Goal: Information Seeking & Learning: Learn about a topic

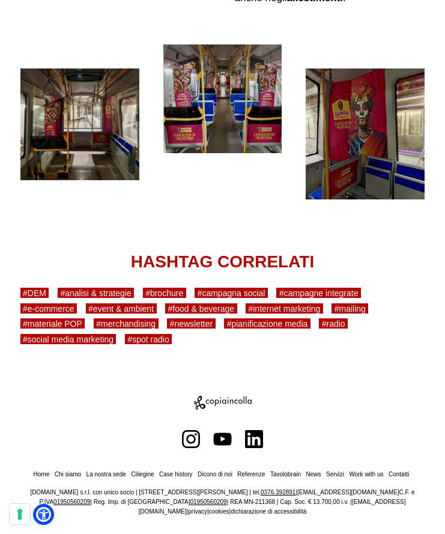
scroll to position [4102, 0]
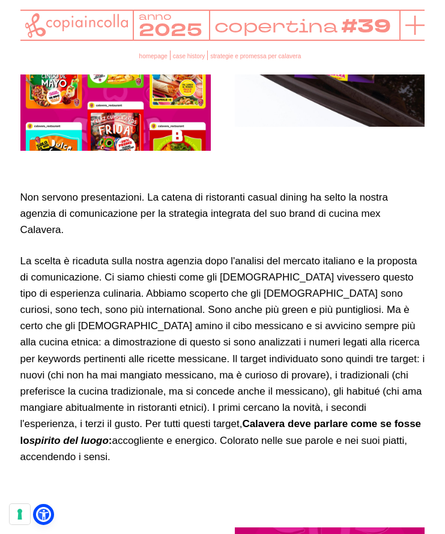
click at [414, 29] on icon at bounding box center [415, 25] width 19 height 19
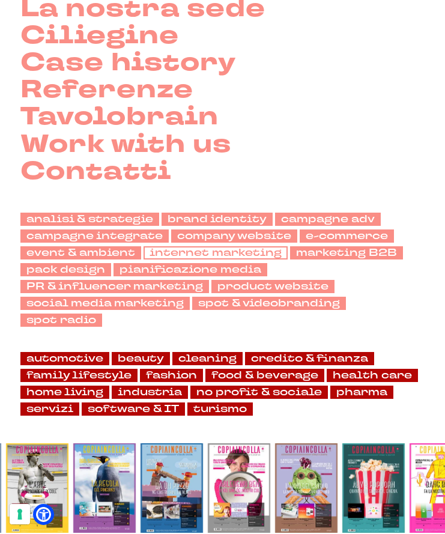
scroll to position [145, 0]
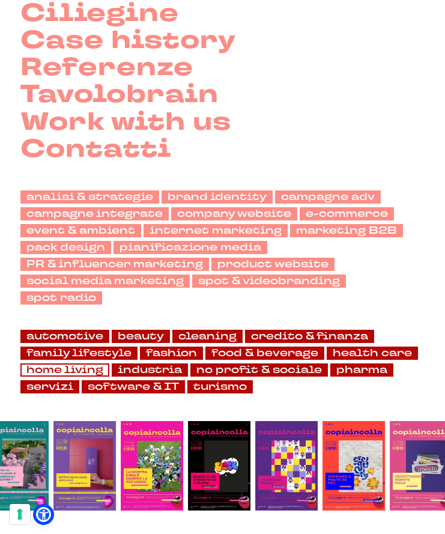
click at [38, 373] on link "home living" at bounding box center [64, 371] width 89 height 14
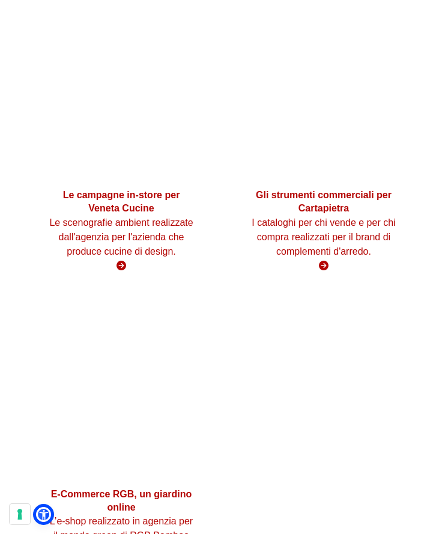
scroll to position [2323, 0]
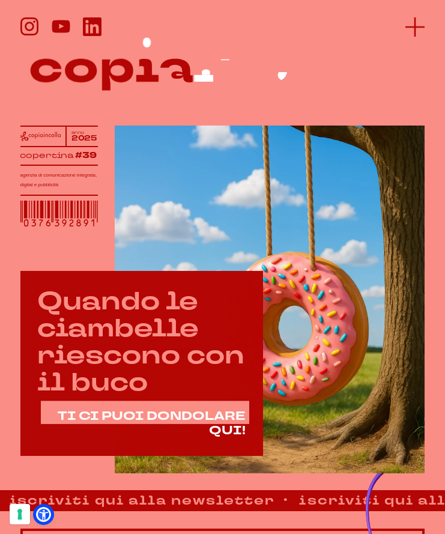
click at [412, 29] on icon at bounding box center [415, 26] width 19 height 19
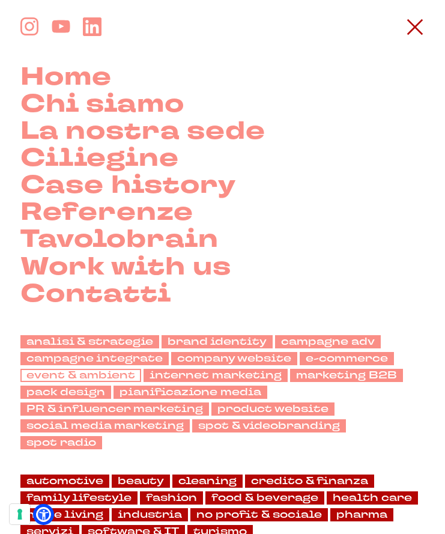
click at [99, 373] on link "event & ambient" at bounding box center [80, 376] width 121 height 14
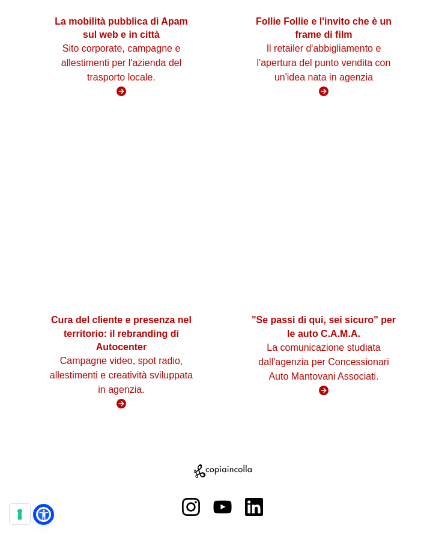
scroll to position [4108, 0]
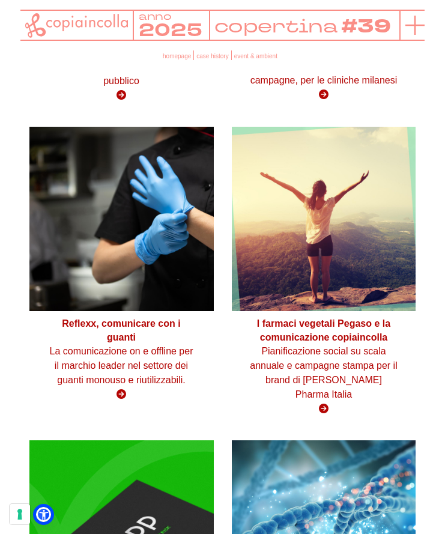
click at [415, 26] on line at bounding box center [415, 25] width 0 height 19
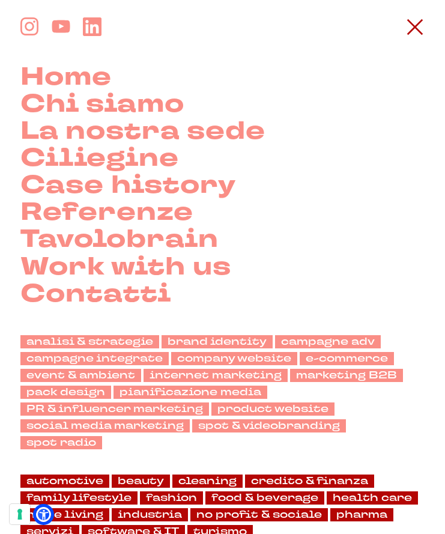
scroll to position [145, 0]
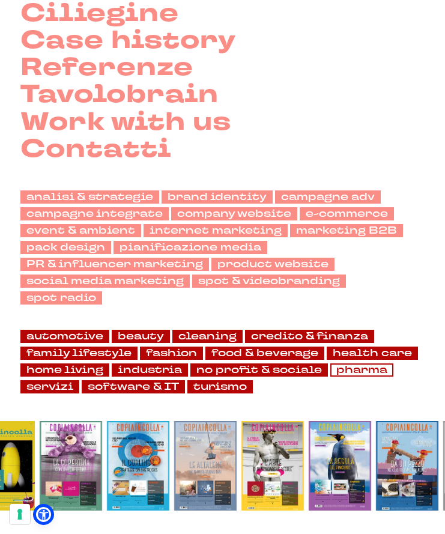
click at [343, 367] on link "pharma" at bounding box center [361, 371] width 63 height 14
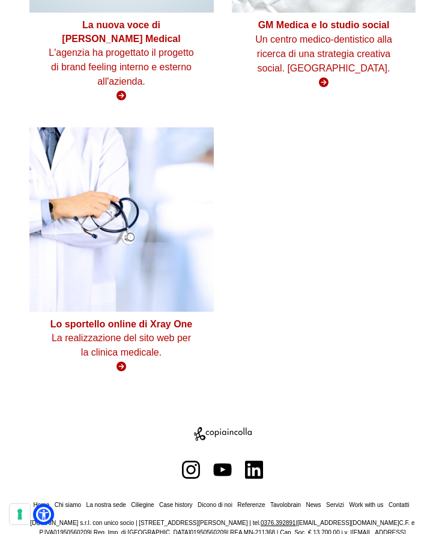
scroll to position [2920, 0]
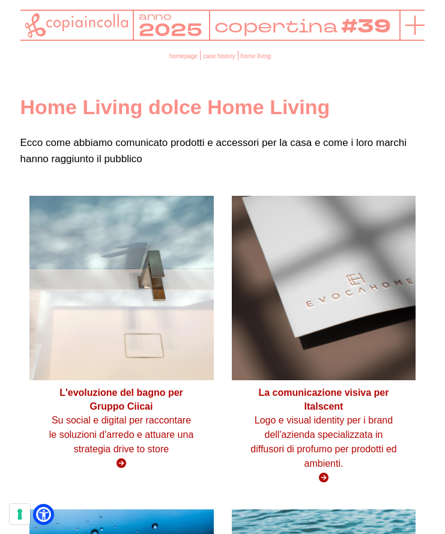
scroll to position [1, 0]
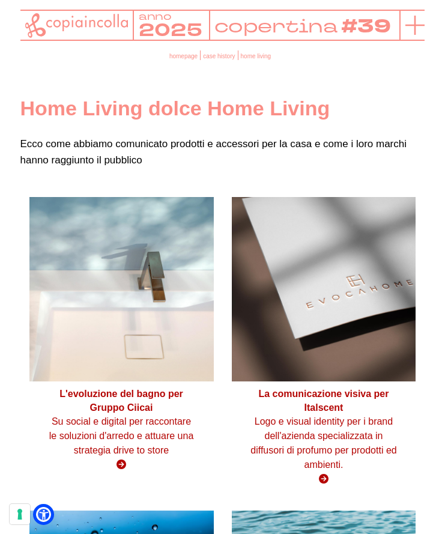
click at [412, 28] on icon at bounding box center [415, 25] width 19 height 19
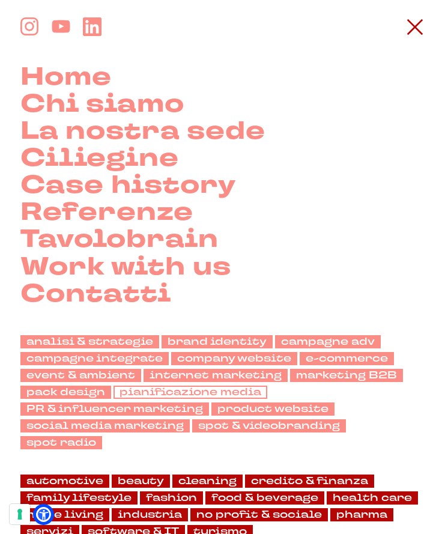
scroll to position [145, 0]
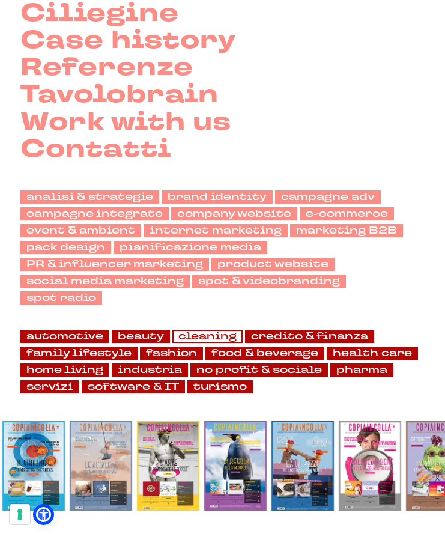
click at [203, 336] on link "cleaning" at bounding box center [207, 337] width 70 height 14
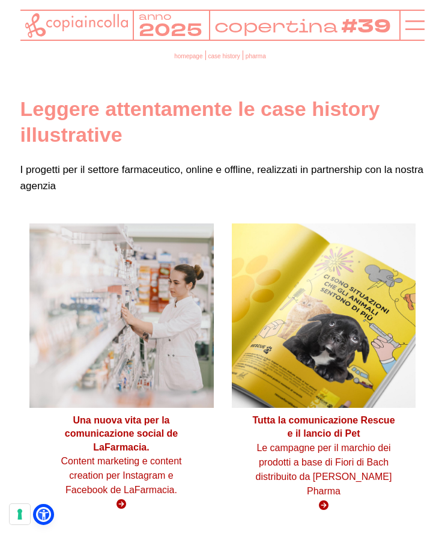
click at [363, 339] on figure at bounding box center [324, 316] width 184 height 184
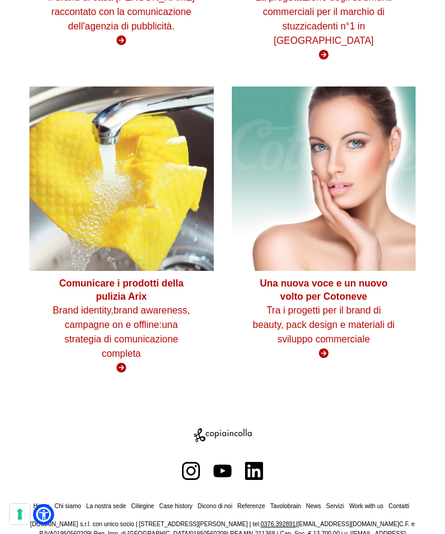
scroll to position [1053, 0]
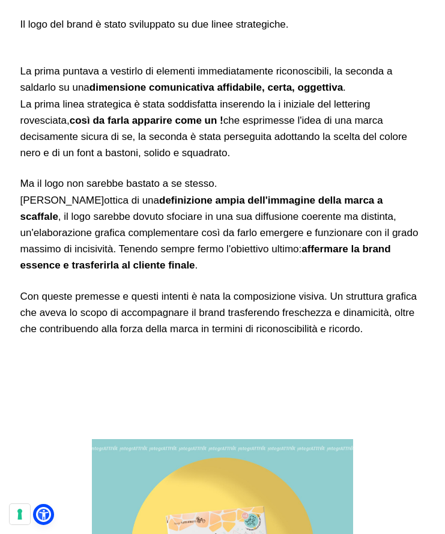
scroll to position [1613, 0]
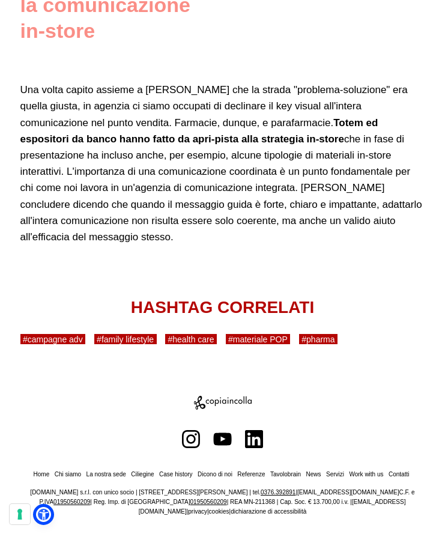
scroll to position [1580, 0]
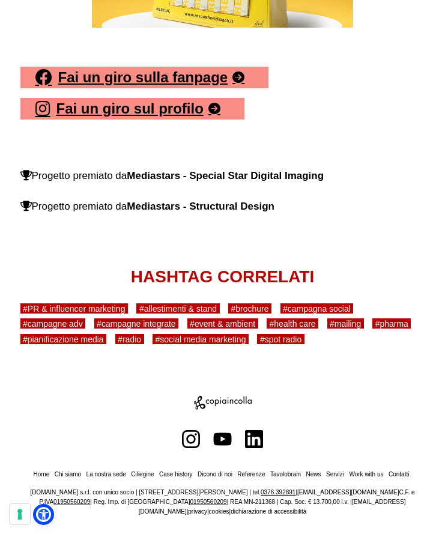
scroll to position [7752, 0]
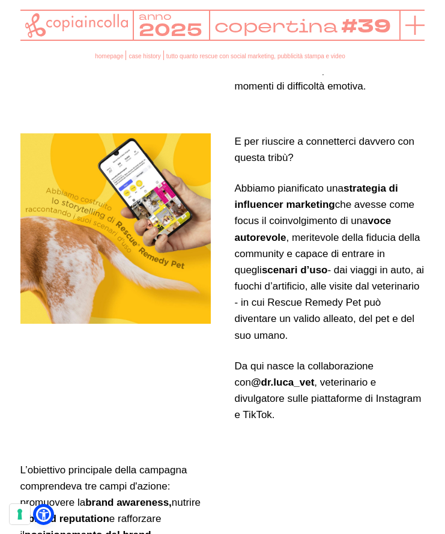
click at [412, 25] on line at bounding box center [415, 25] width 19 height 0
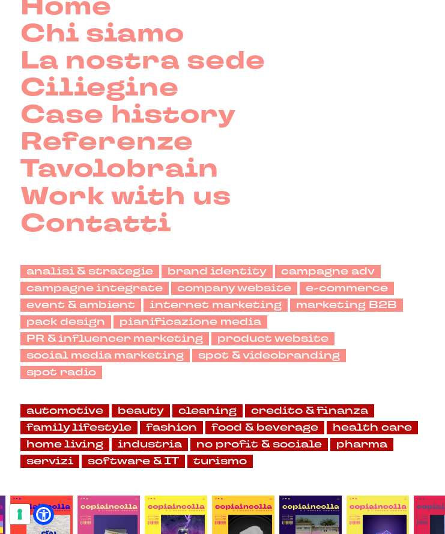
scroll to position [145, 0]
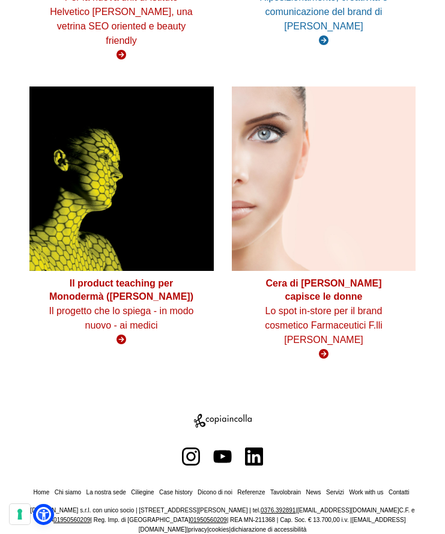
scroll to position [739, 0]
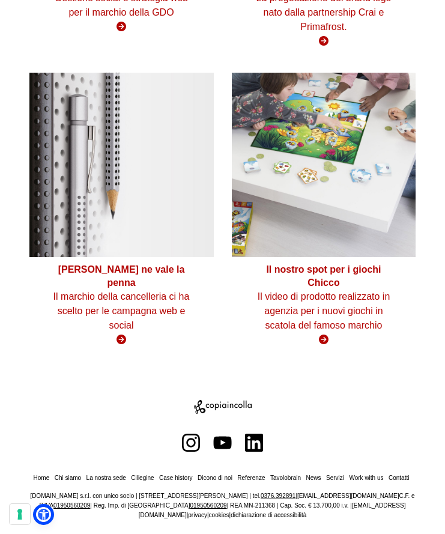
scroll to position [1052, 0]
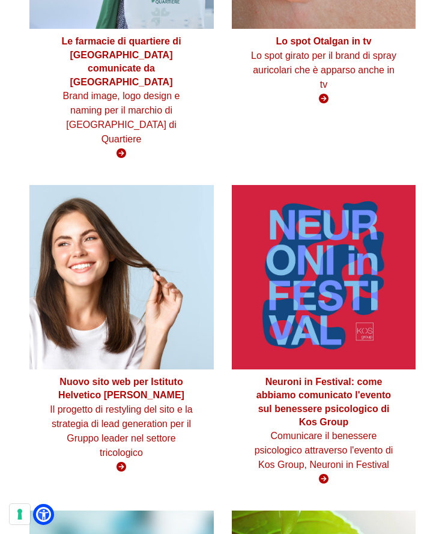
scroll to position [684, 0]
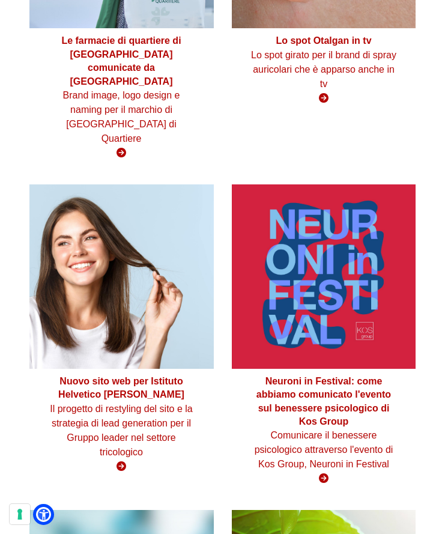
click at [320, 46] on strong "Lo spot Otalgan in tv" at bounding box center [324, 40] width 96 height 10
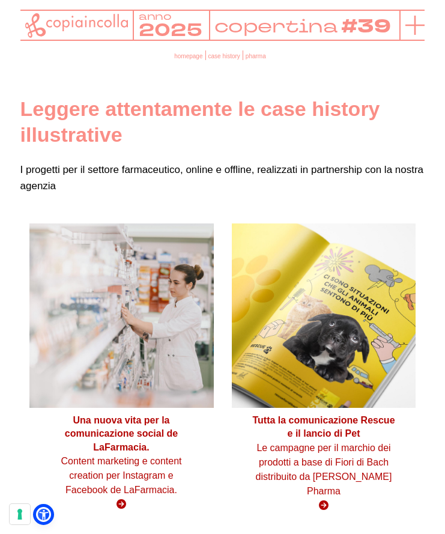
click at [409, 29] on icon at bounding box center [415, 25] width 19 height 19
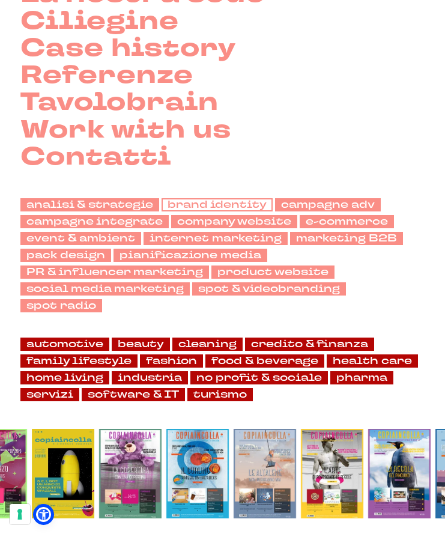
scroll to position [138, 0]
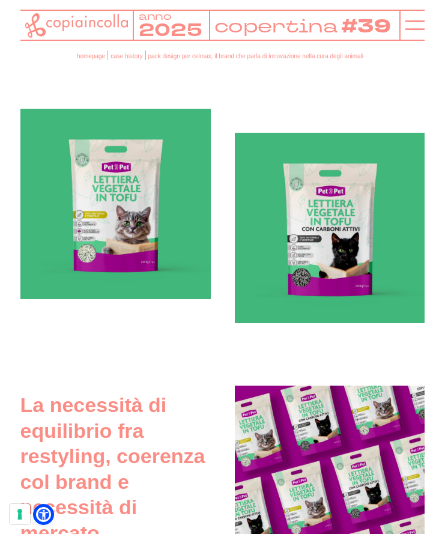
scroll to position [454, 0]
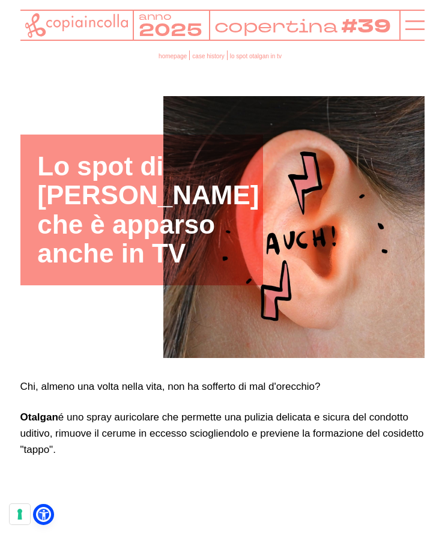
click at [234, 239] on h1 "Lo spot di [PERSON_NAME] che è apparso anche in TV" at bounding box center [141, 210] width 209 height 117
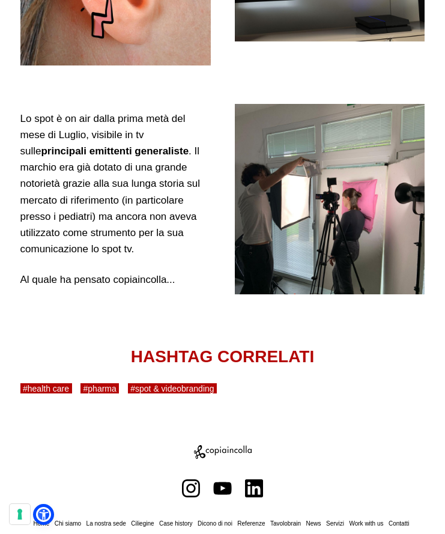
scroll to position [1128, 0]
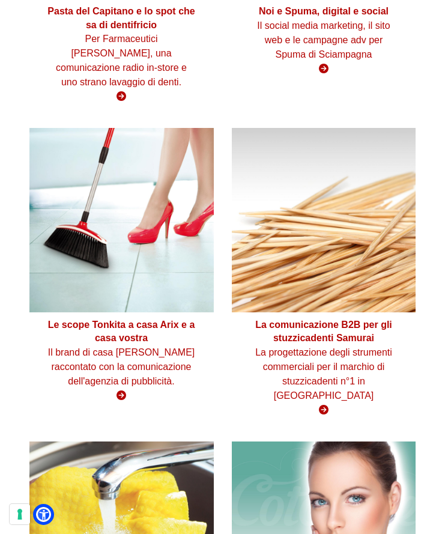
scroll to position [698, 0]
